Goal: Task Accomplishment & Management: Understand process/instructions

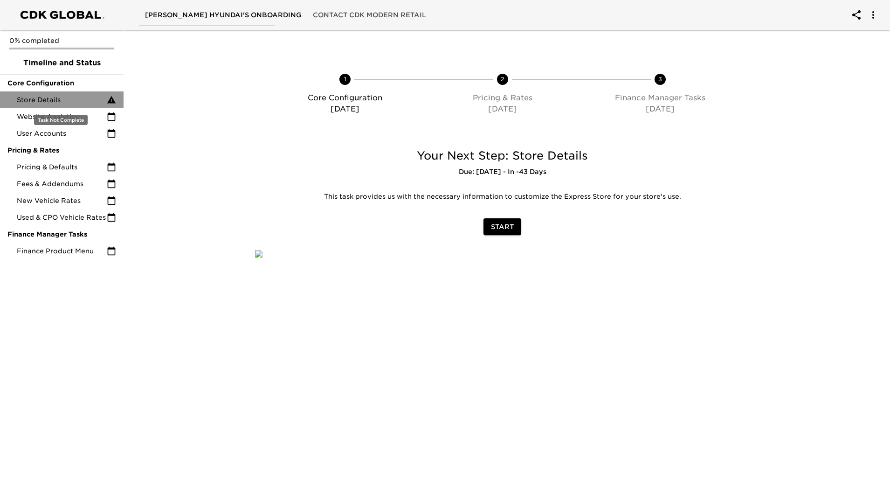
click at [78, 98] on span "Store Details" at bounding box center [62, 99] width 90 height 9
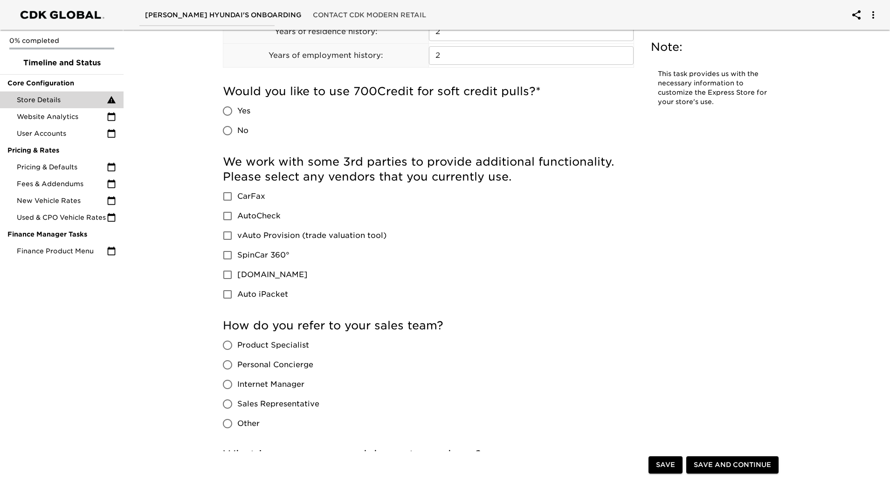
scroll to position [1338, 0]
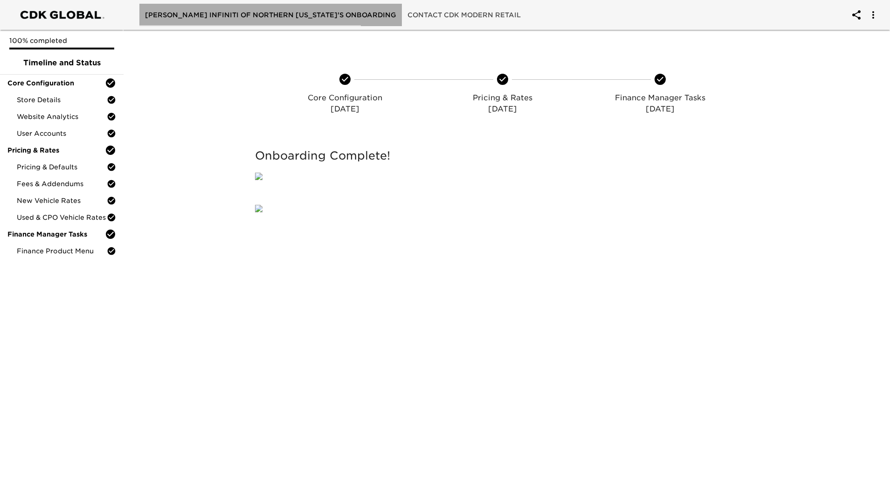
click at [271, 12] on span "KERRY INFINITI OF NORTHERN KENTUCKY's Onboarding" at bounding box center [270, 15] width 251 height 12
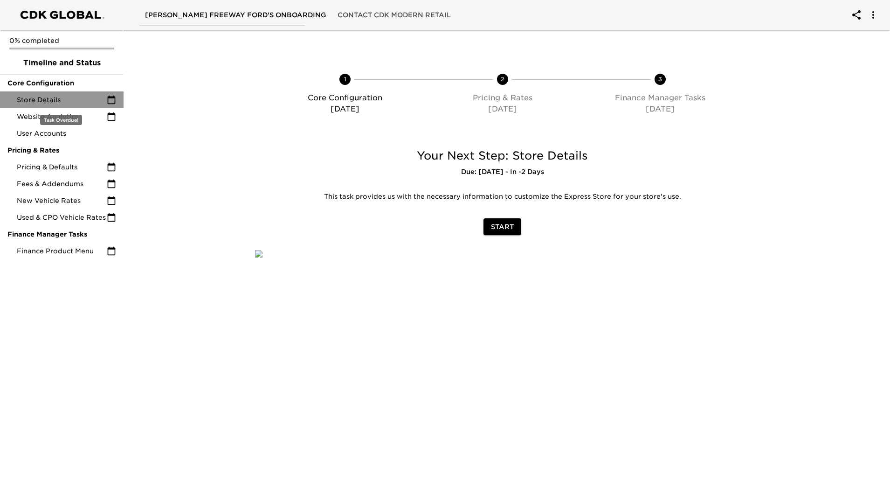
click at [81, 101] on span "Store Details" at bounding box center [62, 99] width 90 height 9
